Goal: Transaction & Acquisition: Purchase product/service

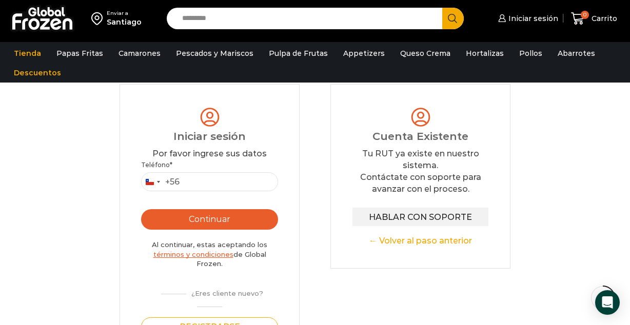
click at [308, 22] on input "Search input" at bounding box center [307, 19] width 260 height 22
click at [35, 14] on img at bounding box center [42, 18] width 64 height 27
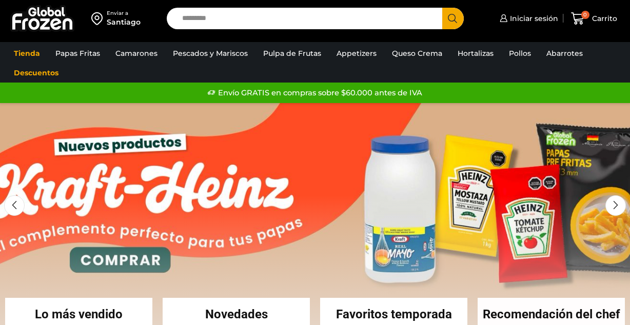
click at [277, 21] on input "Search input" at bounding box center [307, 19] width 260 height 22
type input "********"
click at [442, 8] on button "Search" at bounding box center [453, 19] width 22 height 22
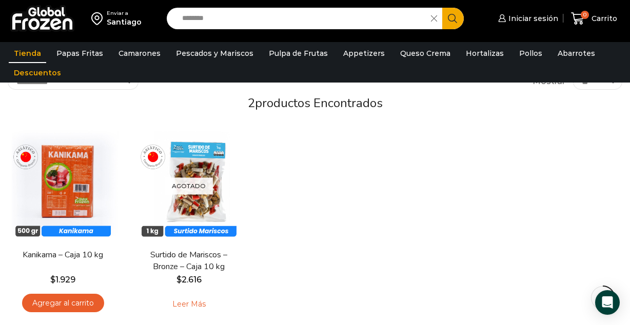
scroll to position [103, 0]
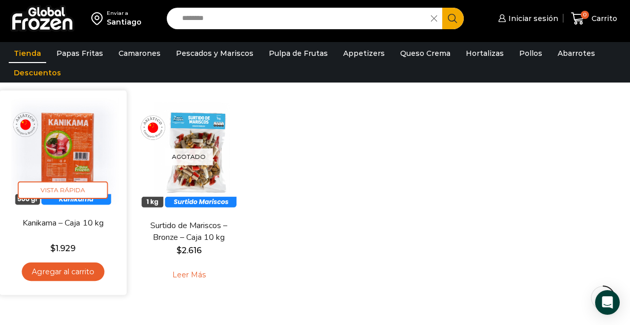
click at [67, 273] on link "Agregar al carrito" at bounding box center [63, 272] width 83 height 19
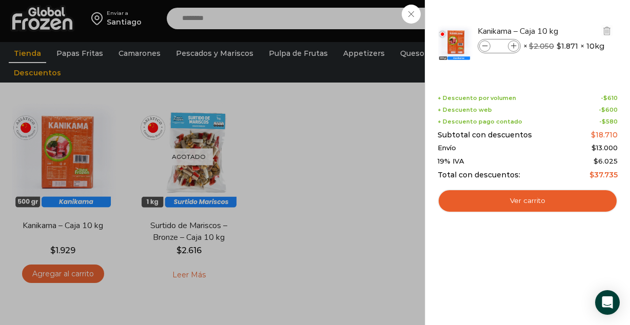
click at [513, 45] on icon at bounding box center [514, 47] width 6 height 6
type input "*"
click at [514, 44] on icon at bounding box center [514, 47] width 6 height 6
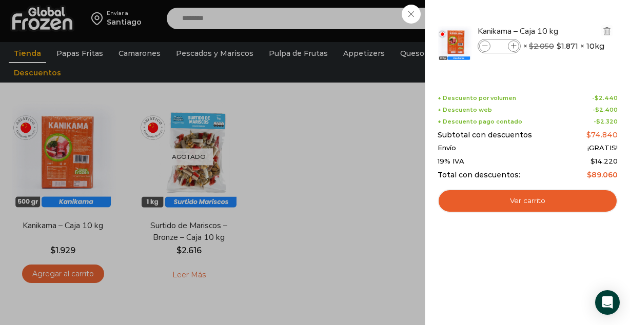
type input "*"
click at [568, 31] on div "5 Carrito 5 5 Shopping Cart *" at bounding box center [593, 19] width 51 height 24
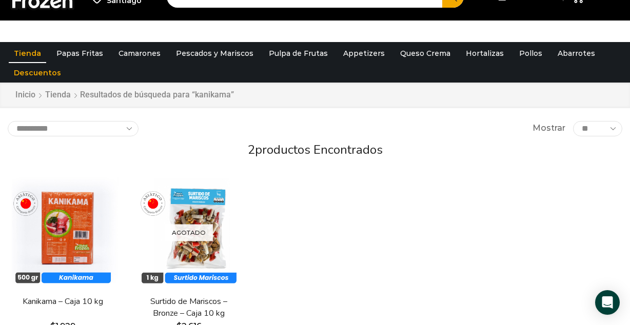
scroll to position [0, 0]
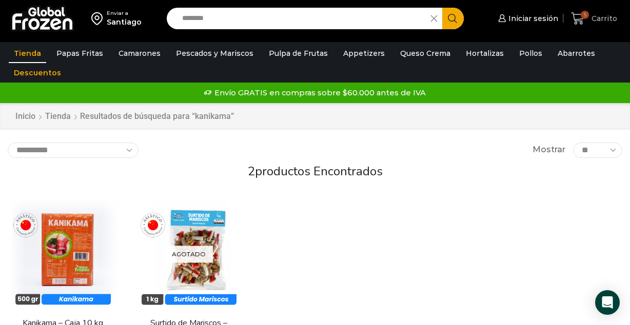
click at [597, 25] on span "5 Carrito" at bounding box center [594, 19] width 46 height 14
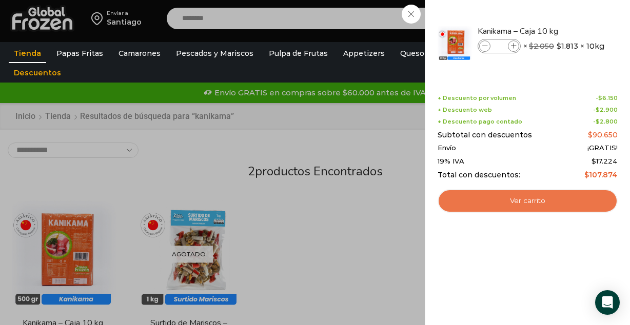
click at [556, 199] on link "Ver carrito" at bounding box center [527, 201] width 180 height 24
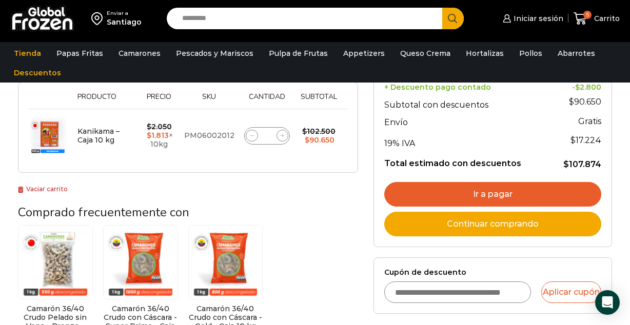
scroll to position [185, 0]
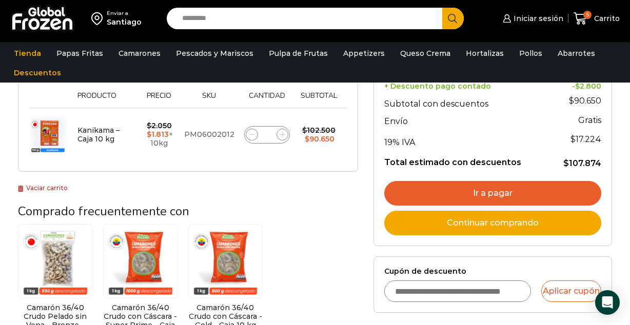
click at [464, 295] on input "Cupón de descuento" at bounding box center [457, 291] width 147 height 22
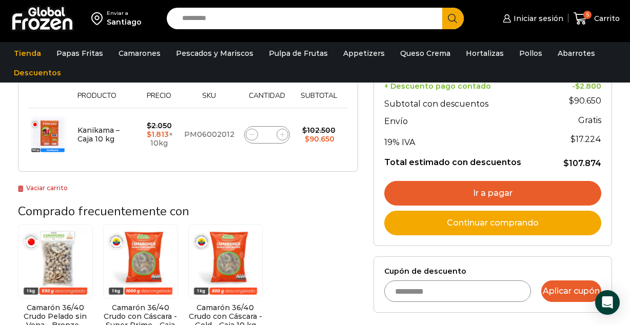
type input "*********"
click at [571, 288] on button "Aplicar cupón" at bounding box center [571, 291] width 60 height 22
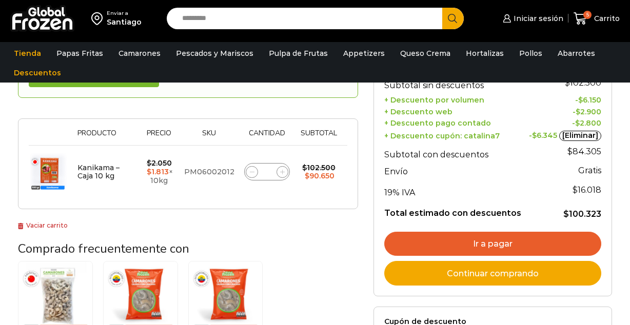
scroll to position [185, 0]
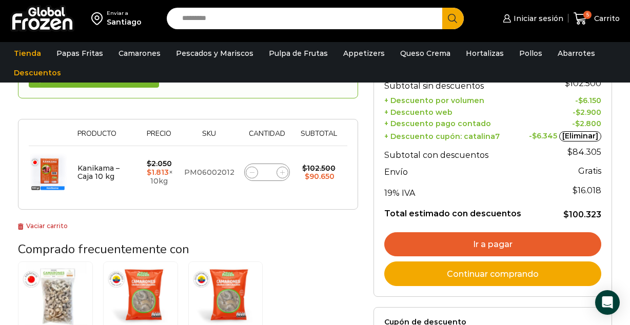
click at [495, 246] on link "Ir a pagar" at bounding box center [492, 244] width 217 height 25
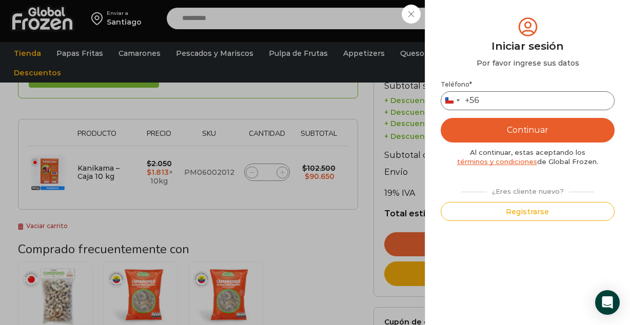
click at [529, 100] on input "Teléfono *" at bounding box center [527, 100] width 174 height 19
type input "**********"
click at [544, 129] on button "Continuar" at bounding box center [527, 130] width 174 height 25
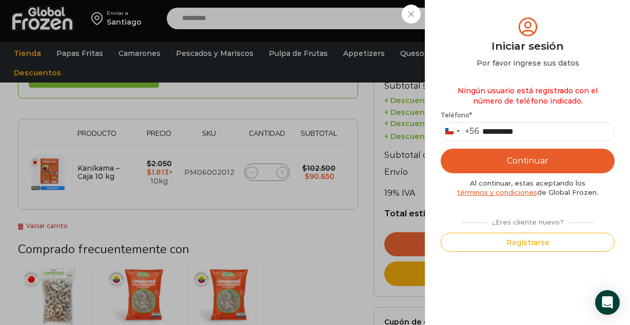
type button "Enviar código"
click at [495, 129] on input "**********" at bounding box center [527, 131] width 174 height 19
type input "*********"
click at [521, 156] on button "Continuar" at bounding box center [527, 161] width 174 height 25
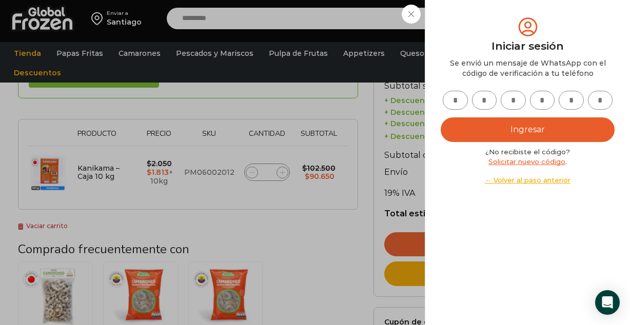
click at [451, 105] on input "text" at bounding box center [454, 100] width 25 height 19
type input "*"
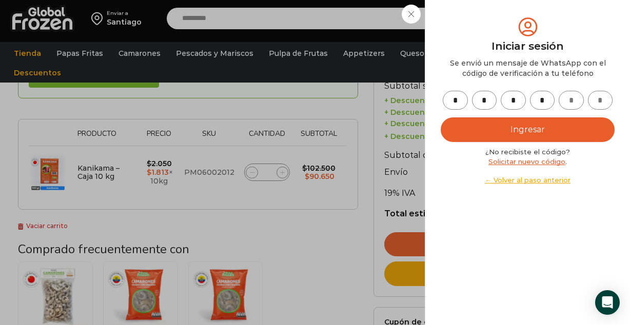
type input "*"
click at [528, 127] on button "Ingresar" at bounding box center [527, 129] width 174 height 25
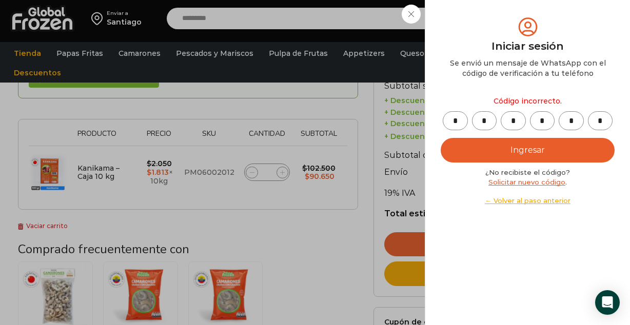
click at [529, 184] on link "Solicitar nuevo código" at bounding box center [526, 182] width 77 height 8
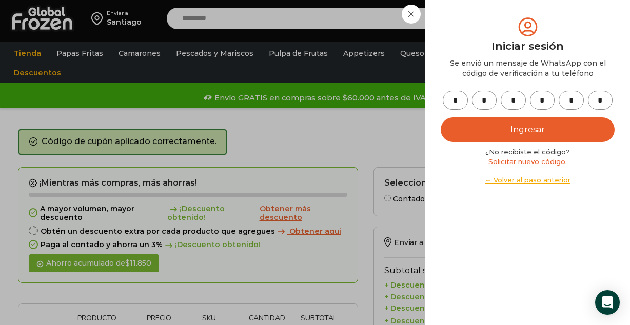
click at [456, 92] on input "*" at bounding box center [454, 100] width 25 height 19
type input "*"
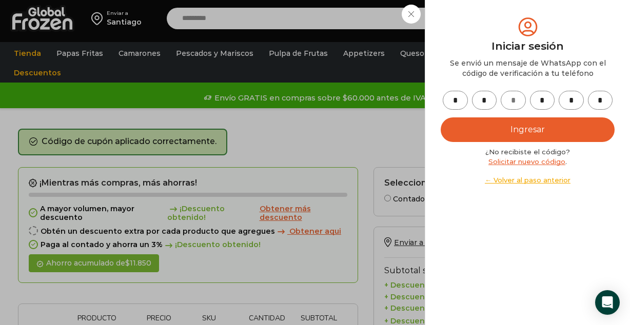
type input "*"
click at [533, 126] on button "Ingresar" at bounding box center [527, 129] width 174 height 25
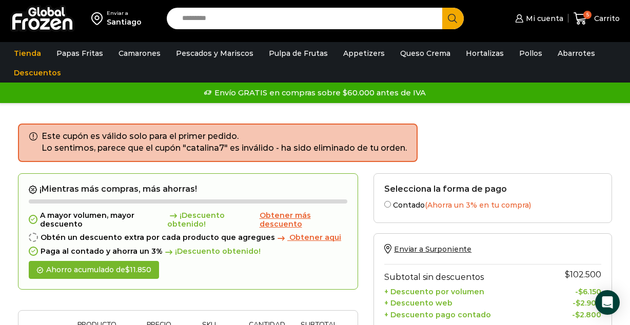
click at [610, 146] on div "Este cupón es válido solo para el primer pedido. Lo sentimos, parece que el cup…" at bounding box center [315, 149] width 594 height 50
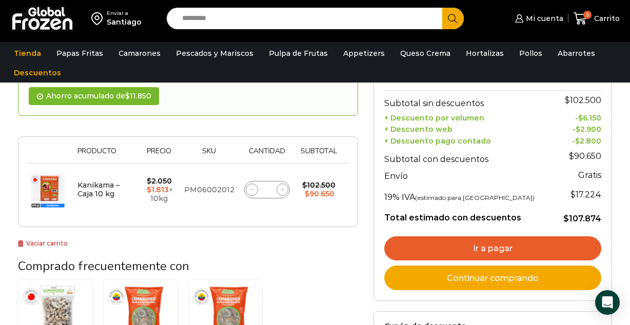
scroll to position [185, 0]
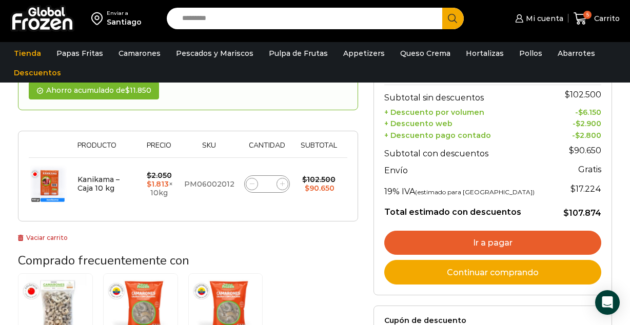
click at [508, 242] on link "Ir a pagar" at bounding box center [492, 243] width 217 height 25
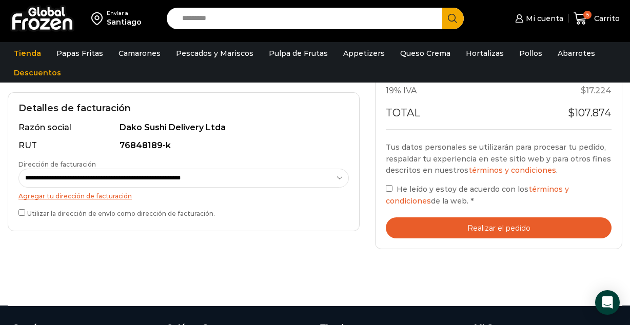
click at [550, 228] on button "Realizar el pedido" at bounding box center [499, 227] width 226 height 21
